Goal: Find specific page/section: Find specific page/section

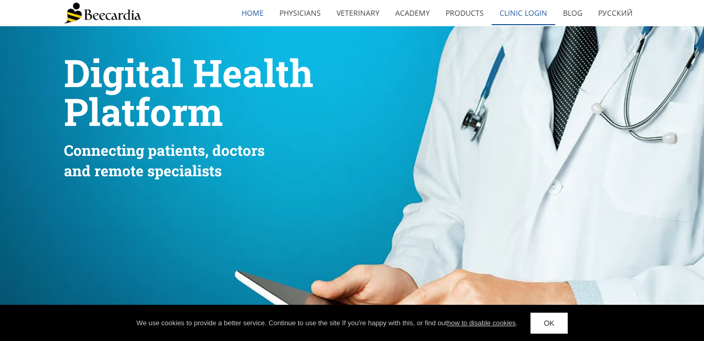
click at [519, 16] on link "Clinic Login" at bounding box center [523, 13] width 63 height 24
click at [304, 15] on link "Physicians" at bounding box center [299, 13] width 57 height 24
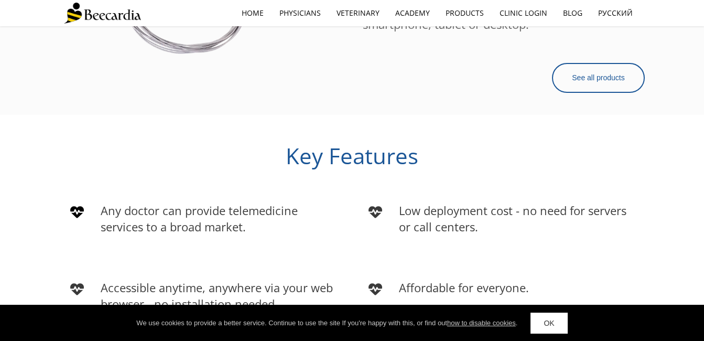
scroll to position [1048, 0]
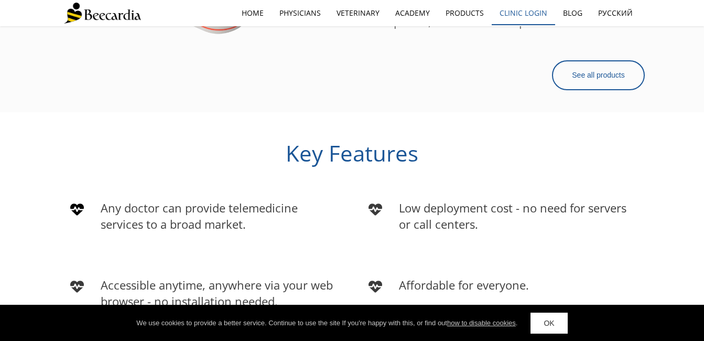
click at [538, 14] on link "Clinic Login" at bounding box center [523, 13] width 63 height 24
